Goal: Information Seeking & Learning: Learn about a topic

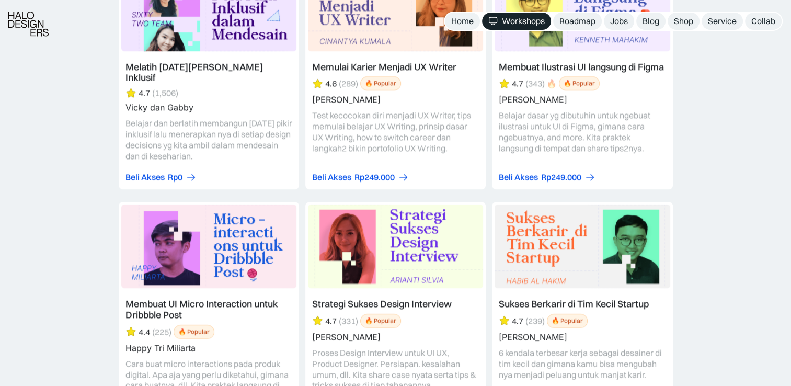
scroll to position [4081, 0]
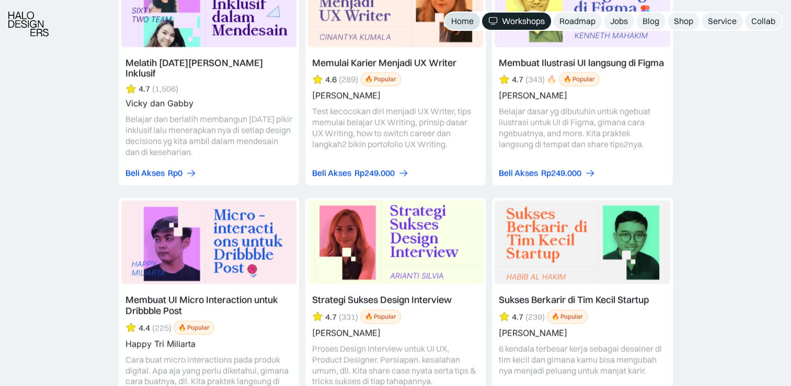
click at [462, 27] on link "Home" at bounding box center [462, 21] width 35 height 17
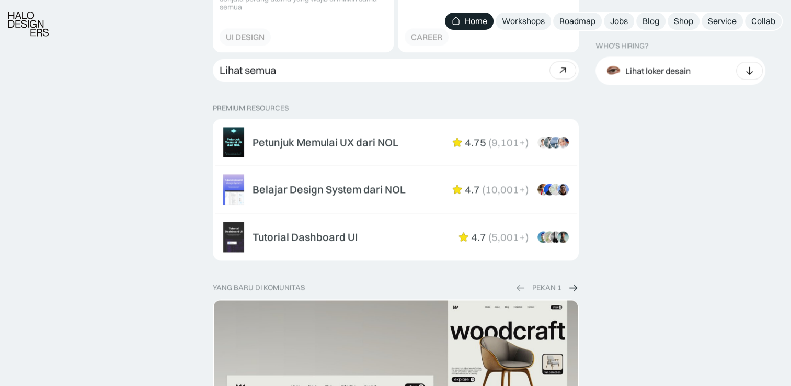
scroll to position [1603, 0]
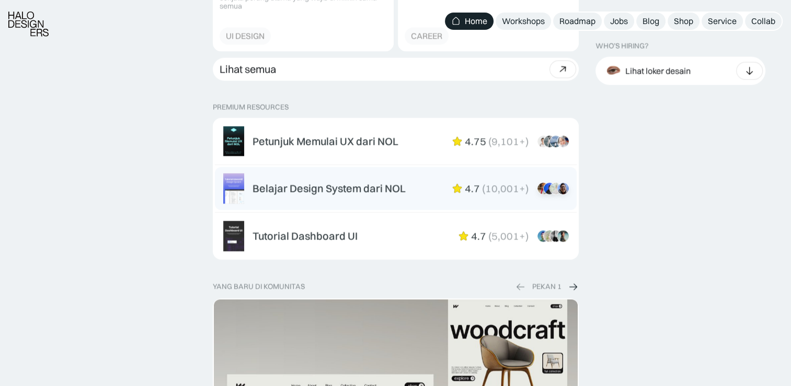
click at [364, 190] on div "Belajar Design System dari NOL" at bounding box center [328, 188] width 153 height 13
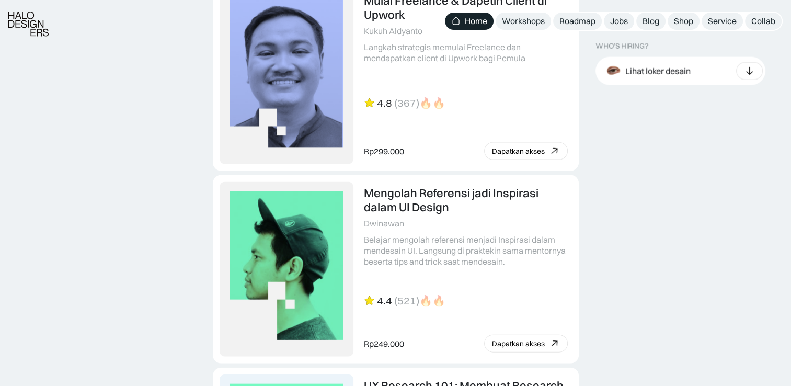
scroll to position [2285, 0]
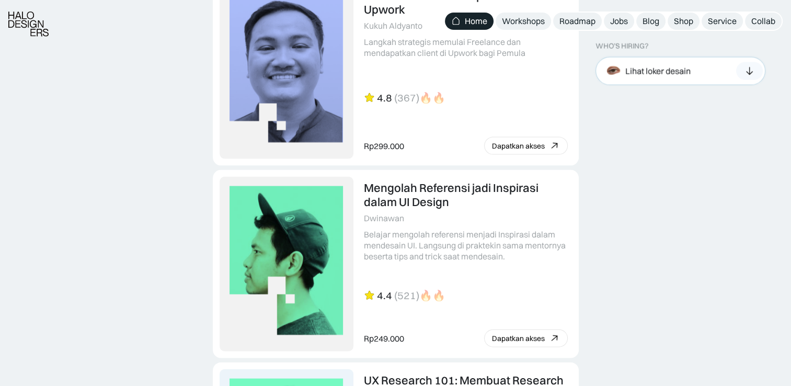
click at [651, 69] on div "Lihat loker desain" at bounding box center [657, 70] width 65 height 11
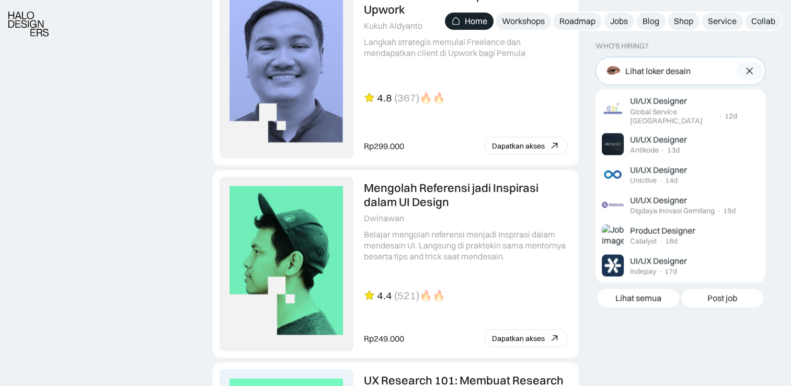
click at [750, 65] on div at bounding box center [749, 71] width 27 height 18
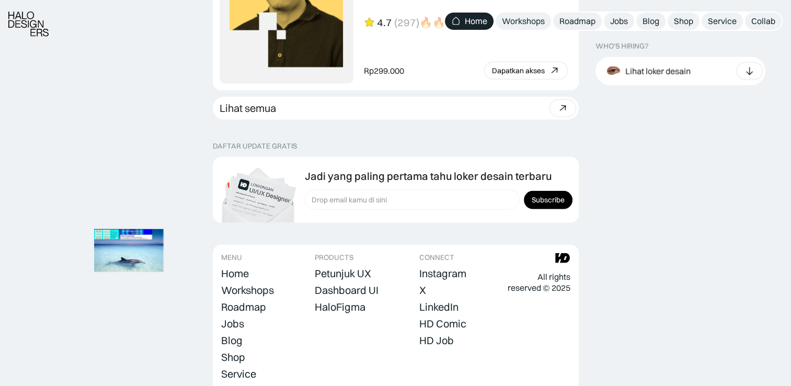
scroll to position [2998, 0]
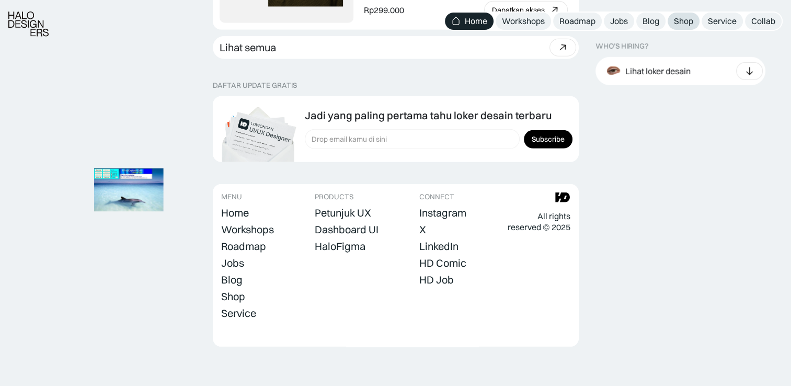
click at [674, 25] on div "Shop" at bounding box center [683, 21] width 19 height 11
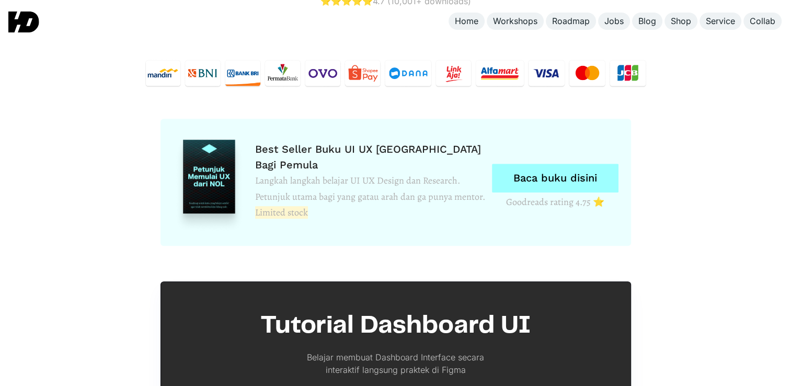
scroll to position [4815, 0]
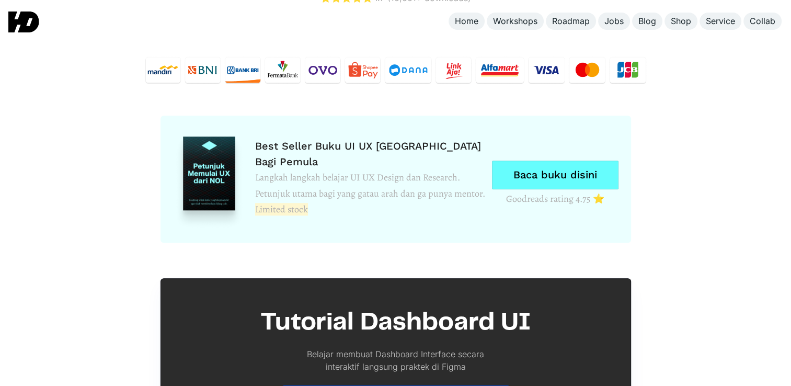
click at [516, 170] on link "Baca buku disini" at bounding box center [555, 174] width 126 height 29
